Goal: Task Accomplishment & Management: Use online tool/utility

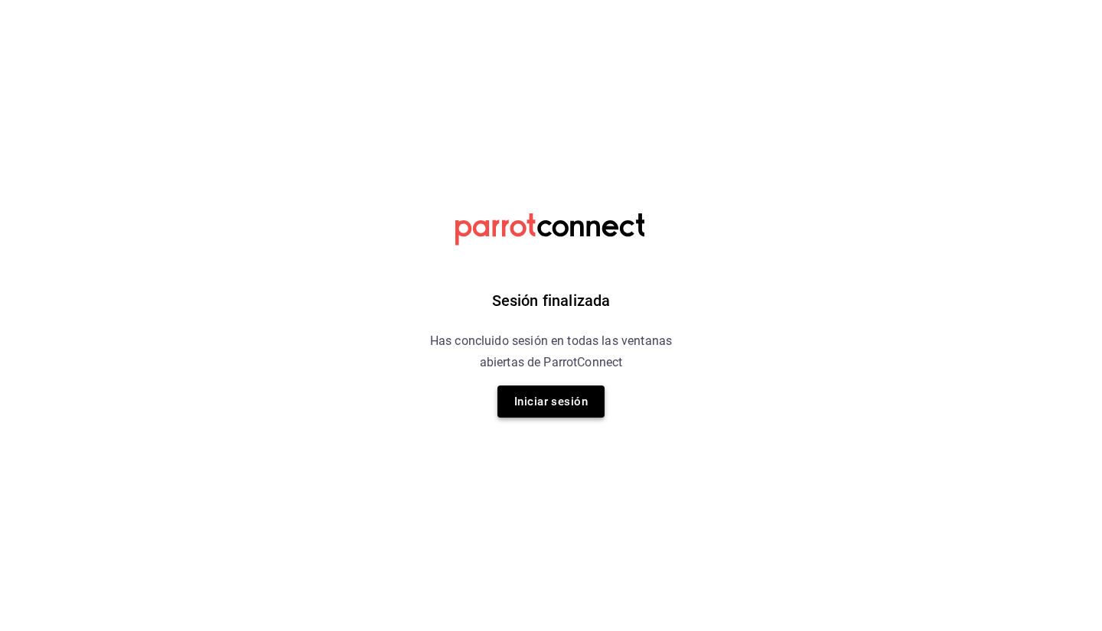
click at [577, 409] on button "Iniciar sesión" at bounding box center [550, 402] width 107 height 32
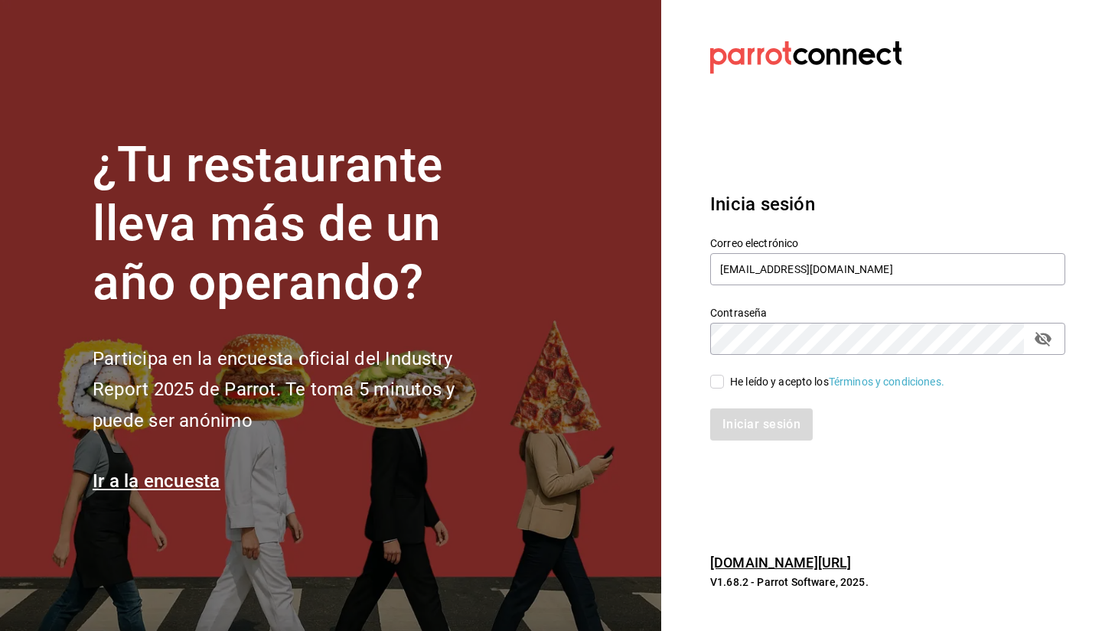
click at [741, 381] on div "He leído y acepto los Términos y condiciones." at bounding box center [837, 382] width 214 height 16
click at [724, 381] on input "He leído y acepto los Términos y condiciones." at bounding box center [717, 382] width 14 height 14
checkbox input "true"
click at [752, 432] on button "Iniciar sesión" at bounding box center [762, 425] width 104 height 32
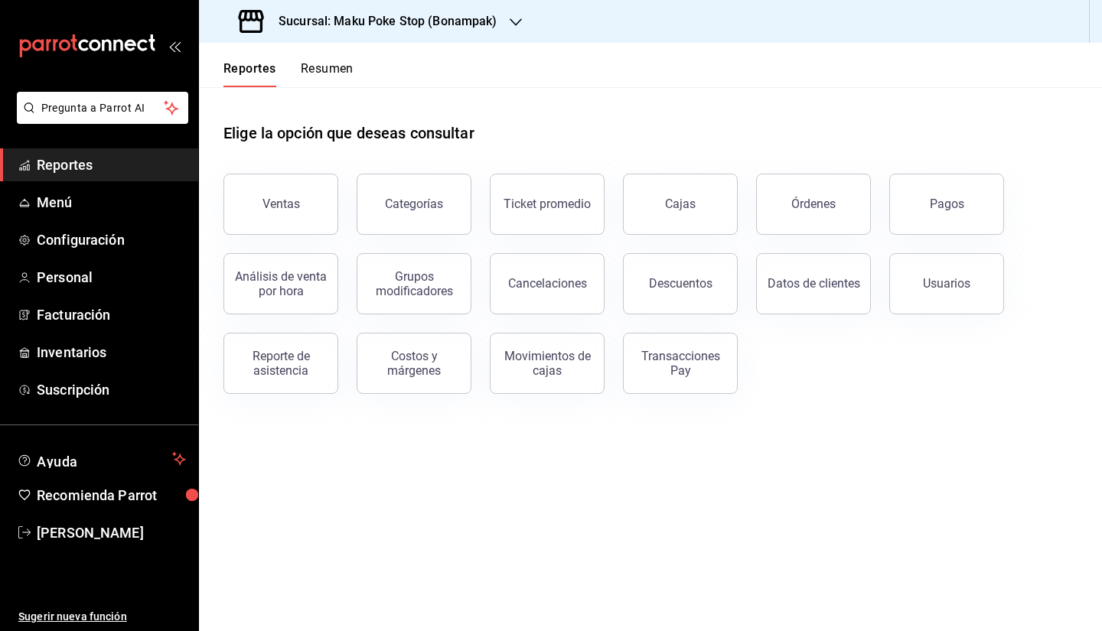
click at [245, 493] on main "Elige la opción que deseas consultar Ventas Categorías Ticket promedio Cajas Ór…" at bounding box center [650, 359] width 903 height 544
click at [941, 210] on div "Pagos" at bounding box center [947, 204] width 34 height 15
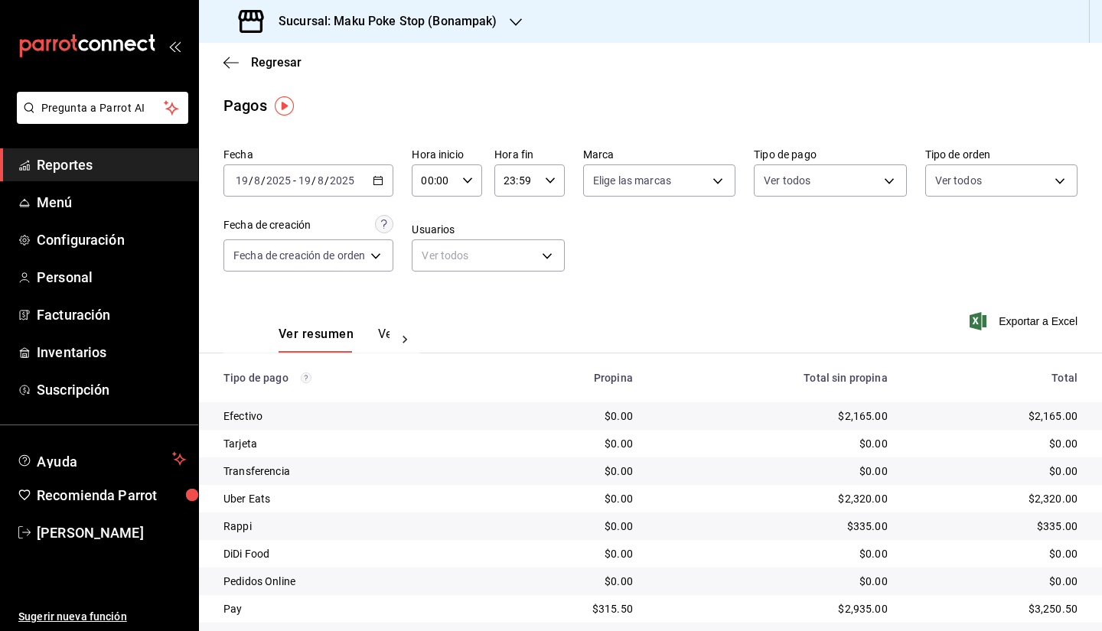
click at [384, 194] on div "[DATE] [DATE] - [DATE] [DATE]" at bounding box center [308, 181] width 170 height 32
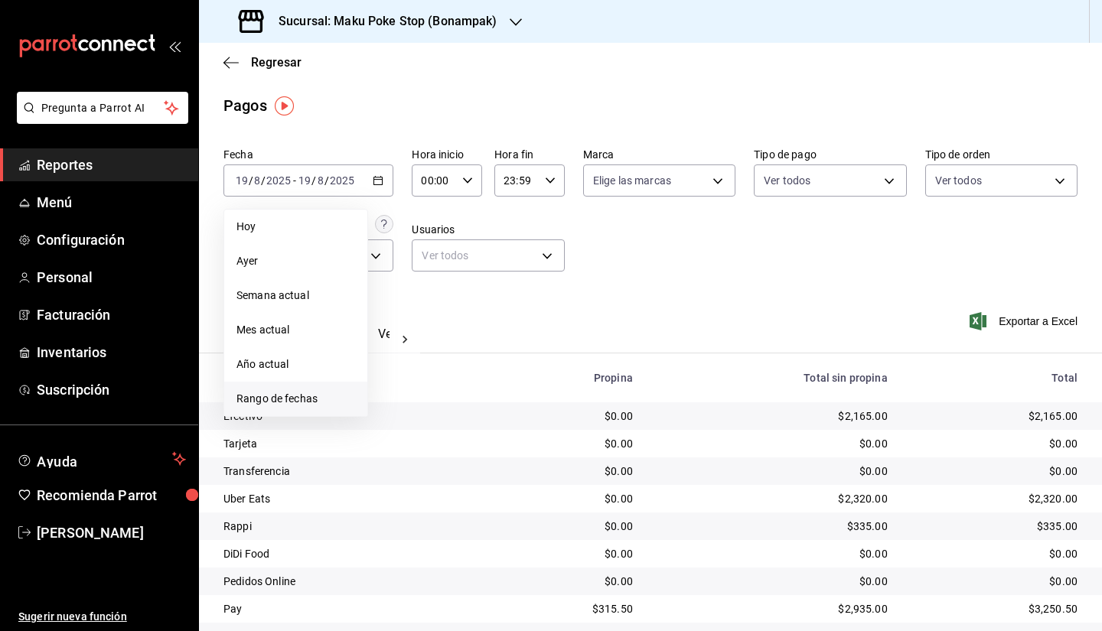
click at [247, 400] on span "Rango de fechas" at bounding box center [295, 399] width 119 height 16
click at [395, 351] on abbr "11" at bounding box center [400, 349] width 10 height 11
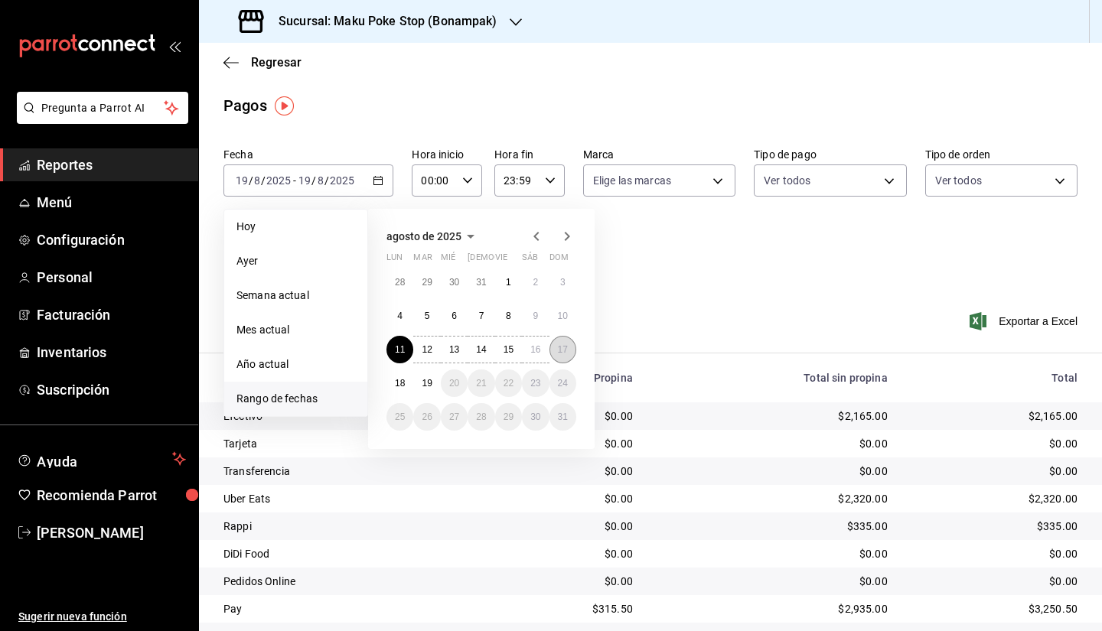
click at [566, 349] on abbr "17" at bounding box center [563, 349] width 10 height 11
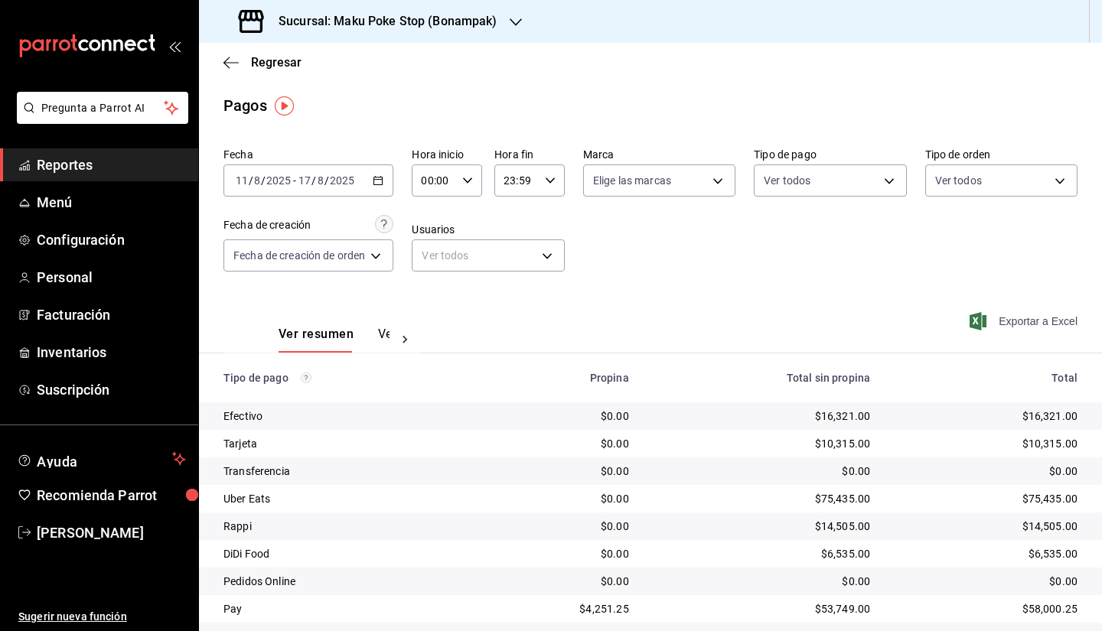
click at [1028, 322] on span "Exportar a Excel" at bounding box center [1025, 321] width 105 height 18
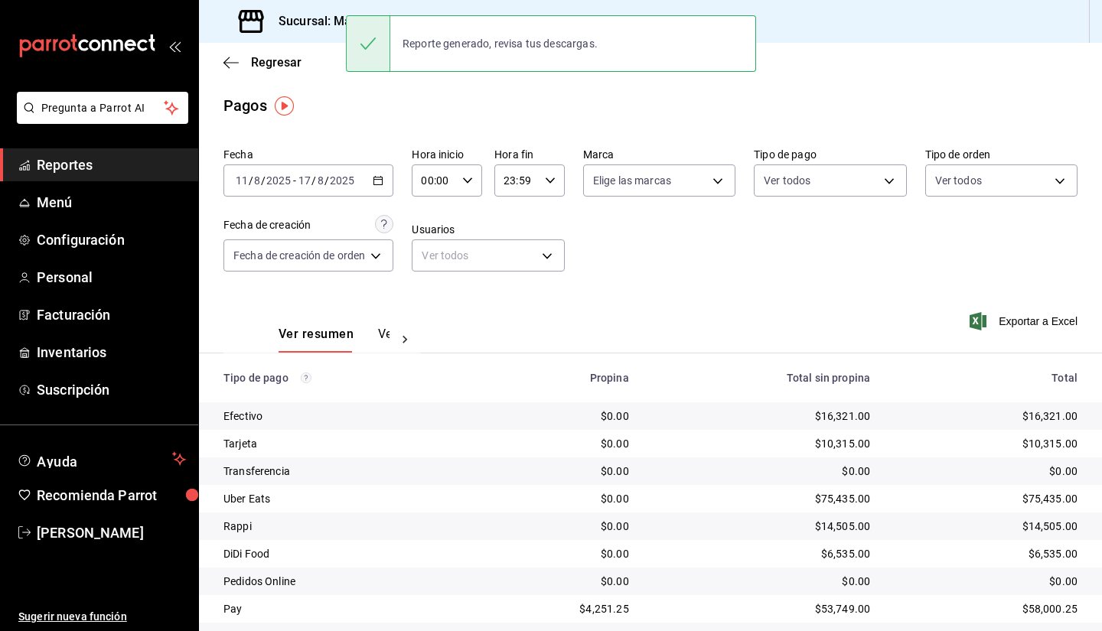
click at [344, 106] on div "Pagos" at bounding box center [650, 105] width 903 height 23
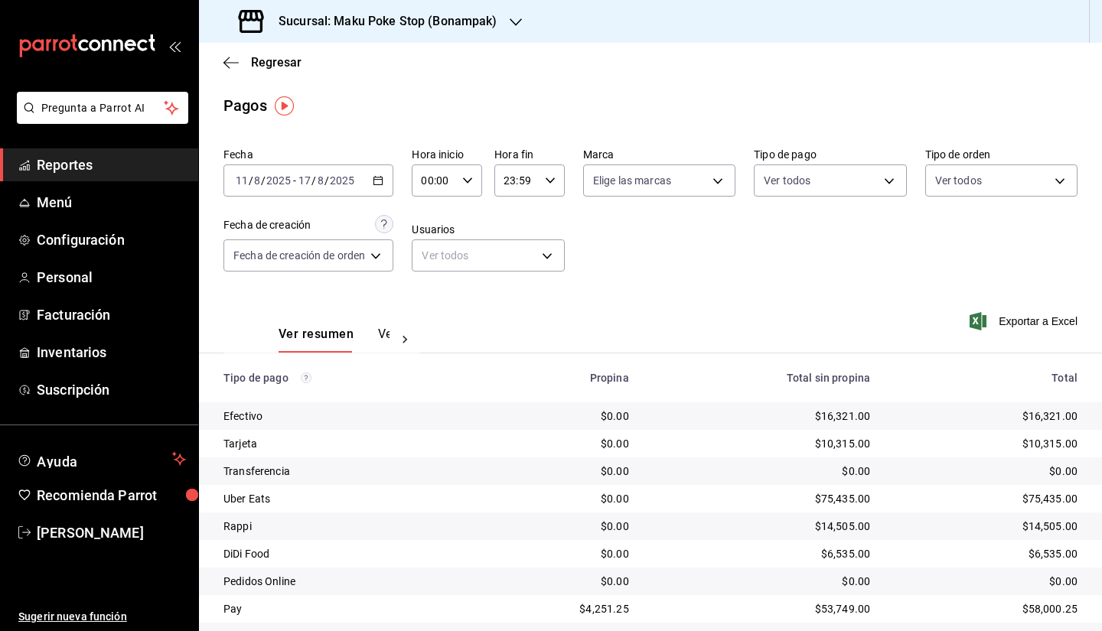
click at [108, 170] on span "Reportes" at bounding box center [111, 165] width 149 height 21
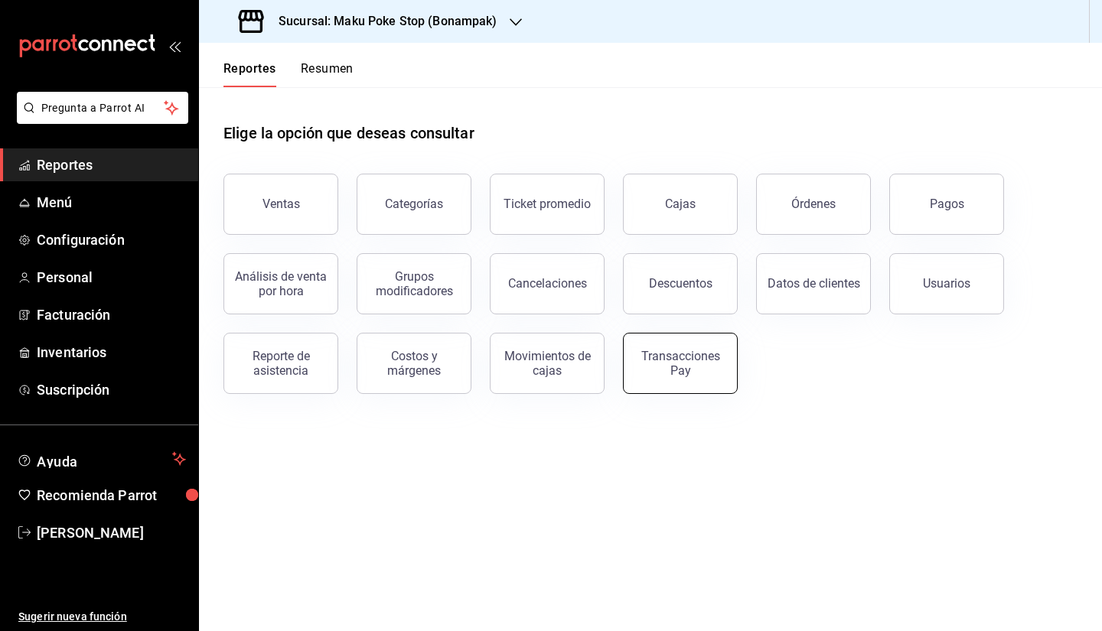
click at [642, 380] on button "Transacciones Pay" at bounding box center [680, 363] width 115 height 61
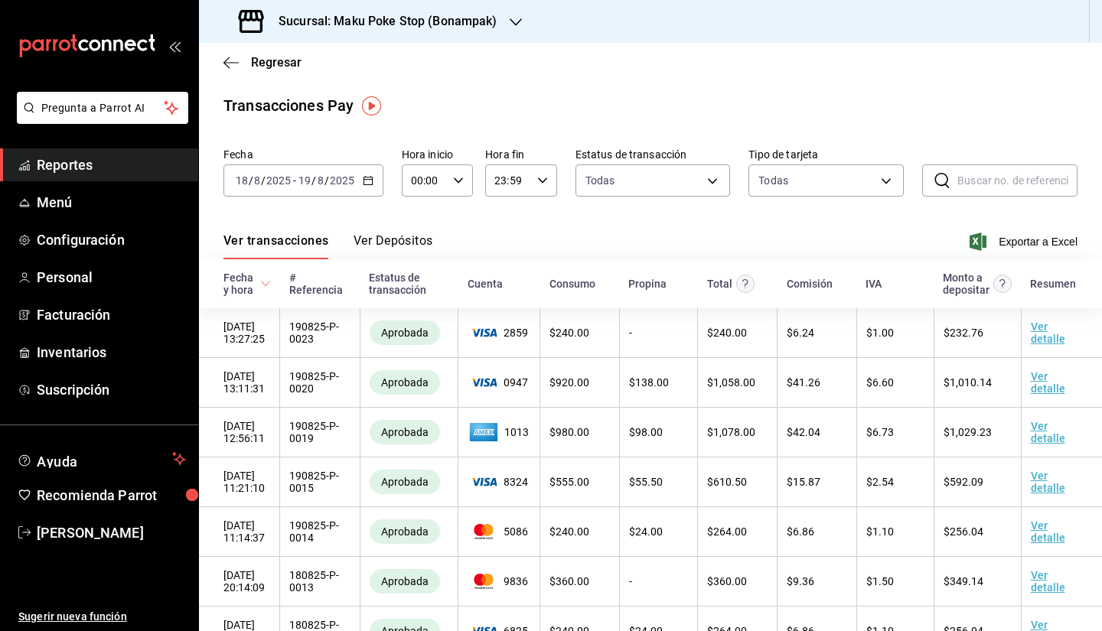
click at [373, 180] on div "[DATE] [DATE] - [DATE] [DATE]" at bounding box center [303, 181] width 160 height 32
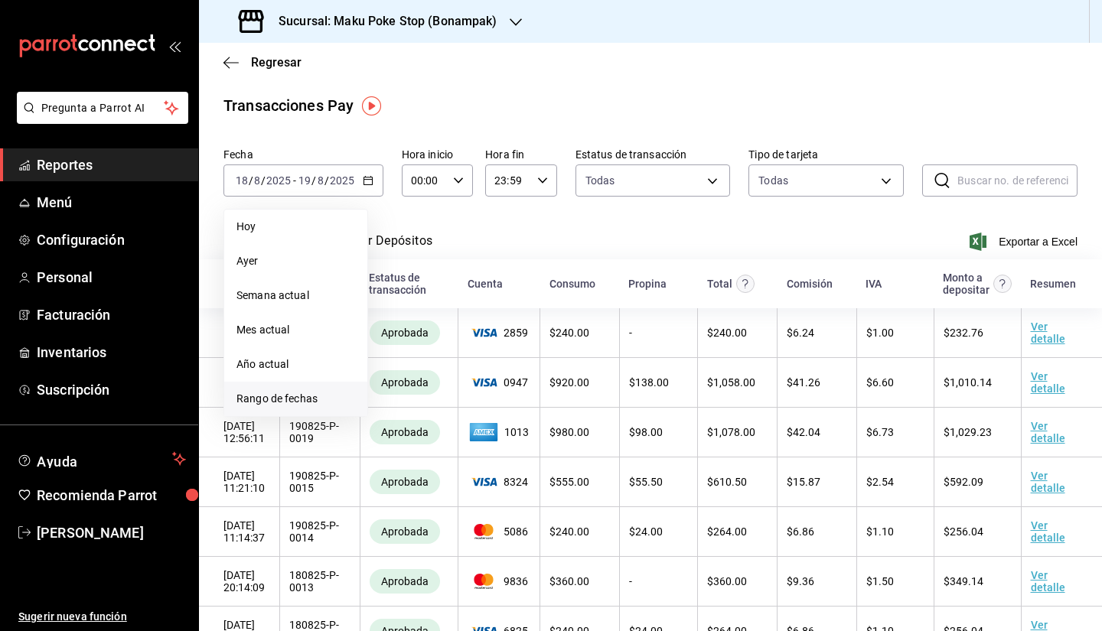
click at [326, 403] on span "Rango de fechas" at bounding box center [295, 399] width 119 height 16
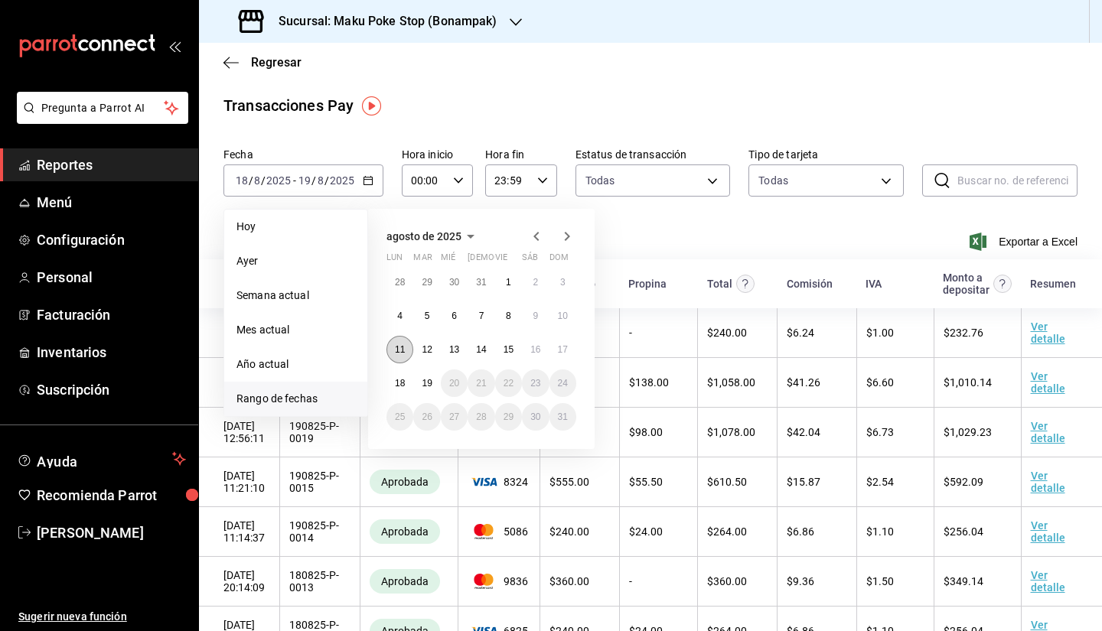
click at [403, 347] on abbr "11" at bounding box center [400, 349] width 10 height 11
click at [564, 357] on button "17" at bounding box center [563, 350] width 27 height 28
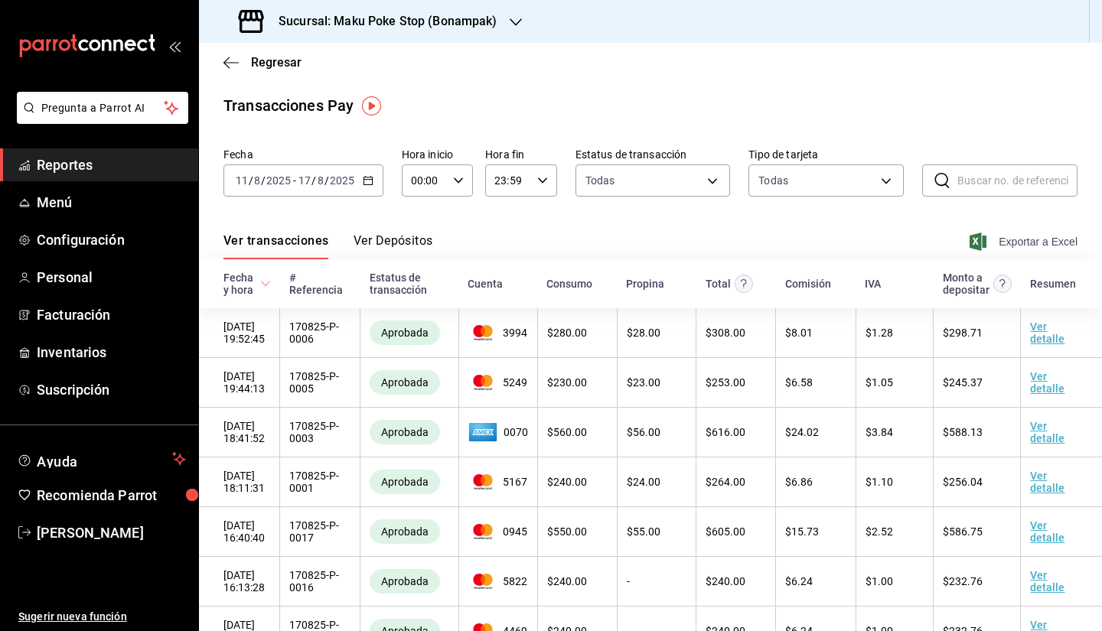
click at [1022, 239] on span "Exportar a Excel" at bounding box center [1025, 242] width 105 height 18
